Goal: Communication & Community: Share content

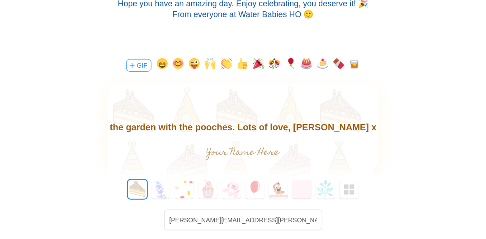
scroll to position [164, 0]
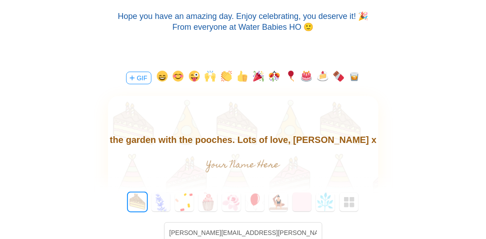
click at [266, 134] on body "Happy birthday gorgeous one! Hope you have a day as fabulous as you are. Hope y…" at bounding box center [243, 124] width 270 height 43
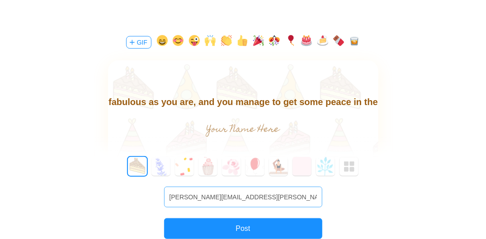
scroll to position [254, 0]
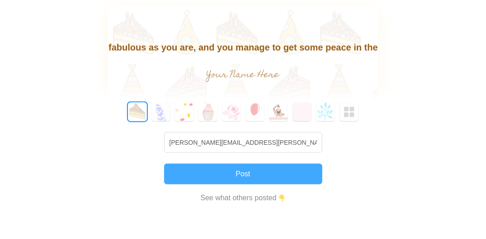
click at [229, 175] on button "Post" at bounding box center [243, 174] width 158 height 21
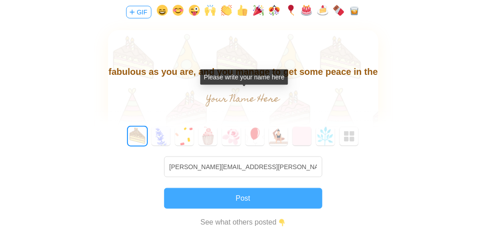
scroll to position [209, 0]
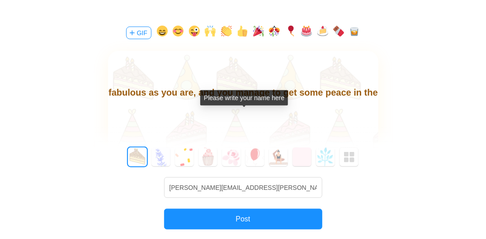
click at [220, 118] on input "text" at bounding box center [242, 121] width 203 height 18
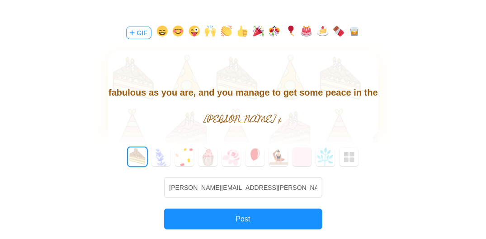
click at [338, 89] on body "Happy birthday gorgeous one! Hope you have a day as fabulous as you are, and yo…" at bounding box center [243, 91] width 270 height 43
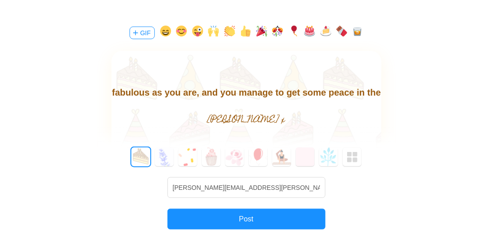
scroll to position [28, 0]
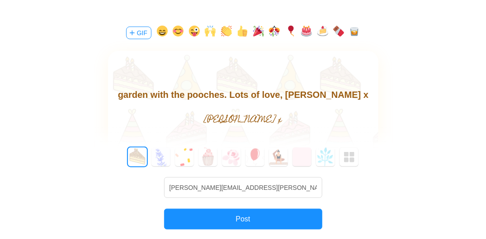
click at [296, 97] on body "Happy birthday gorgeous one! Hope you have a day as fabulous as you are, and yo…" at bounding box center [243, 79] width 270 height 43
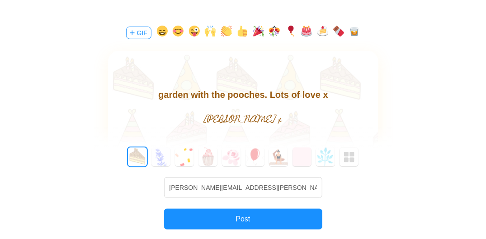
click at [300, 98] on body "Happy birthday gorgeous one! Hope you have a day as fabulous as you are, and yo…" at bounding box center [243, 79] width 270 height 43
click at [239, 116] on input "[PERSON_NAME] x" at bounding box center [242, 121] width 203 height 18
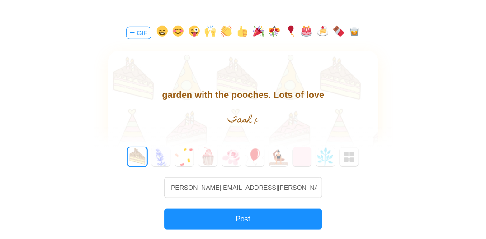
click at [258, 120] on input "Tash x" at bounding box center [242, 121] width 203 height 18
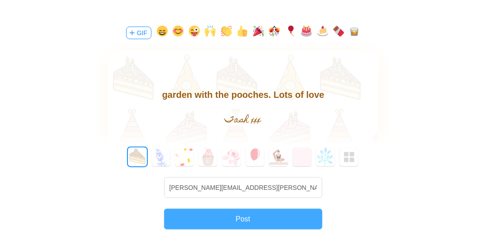
type input "Tash xxx"
click at [260, 214] on button "Post" at bounding box center [243, 219] width 158 height 21
